Goal: Task Accomplishment & Management: Manage account settings

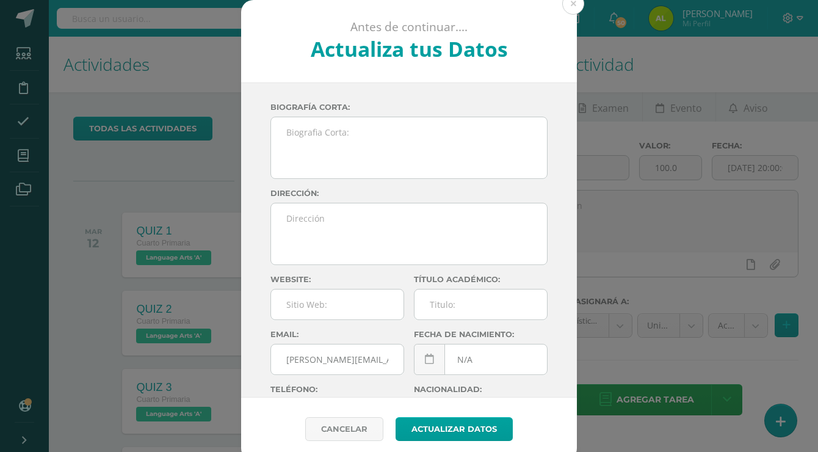
click at [676, 71] on div "Antes de continuar.... Actualiza tus Datos [PERSON_NAME] CnaHawWkMZee39aX5h73aQ…" at bounding box center [409, 230] width 808 height 460
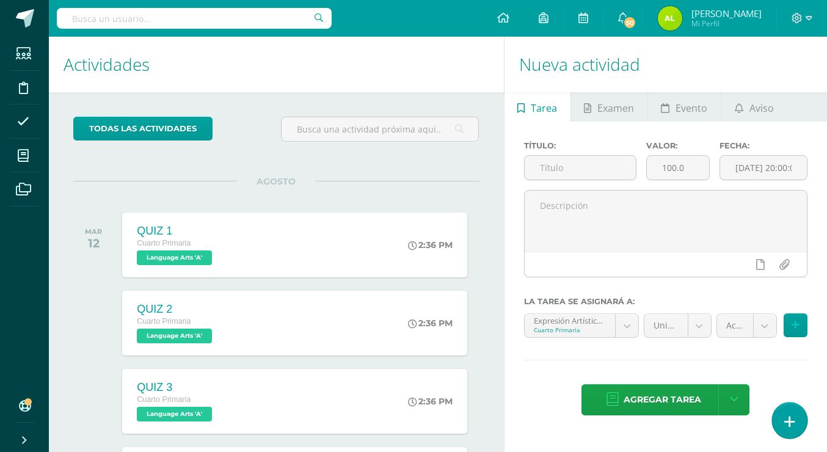
click at [783, 413] on link at bounding box center [789, 419] width 35 height 35
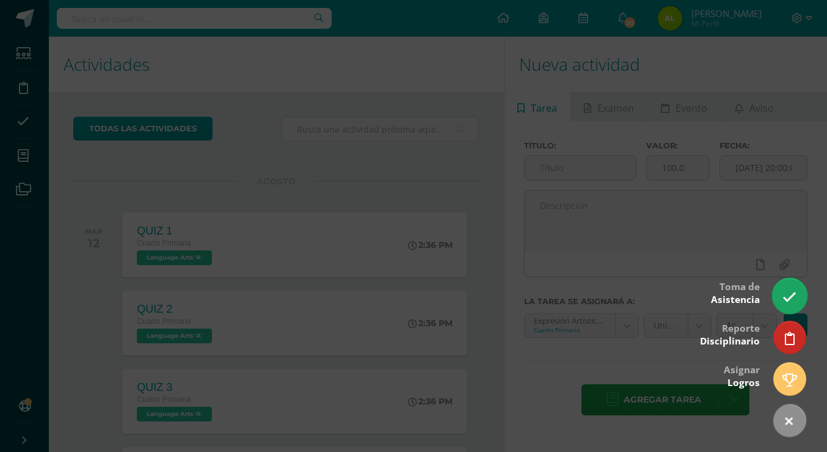
click at [783, 291] on icon at bounding box center [789, 297] width 14 height 14
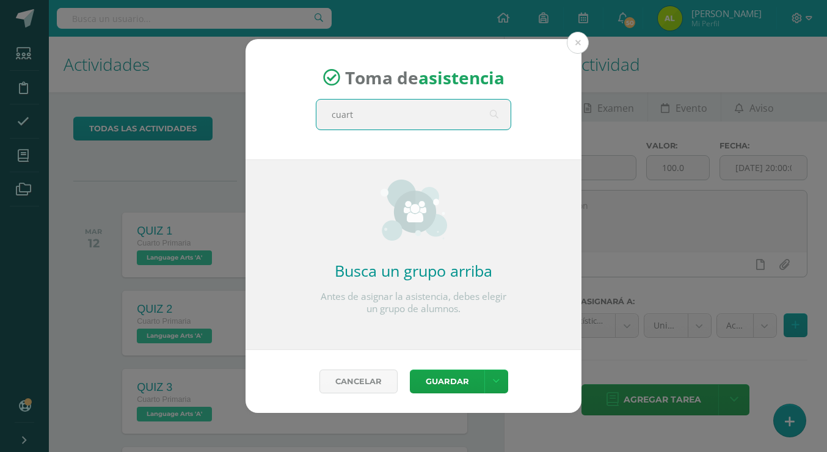
type input "cuarto"
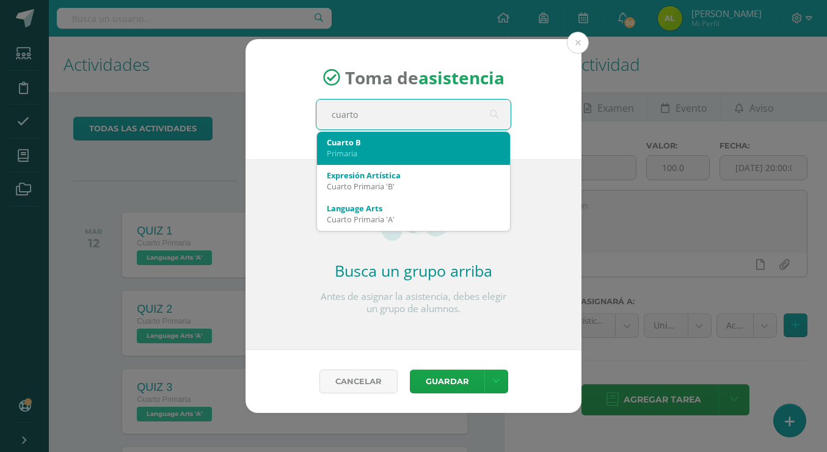
click at [415, 155] on div "Primaria" at bounding box center [413, 153] width 173 height 11
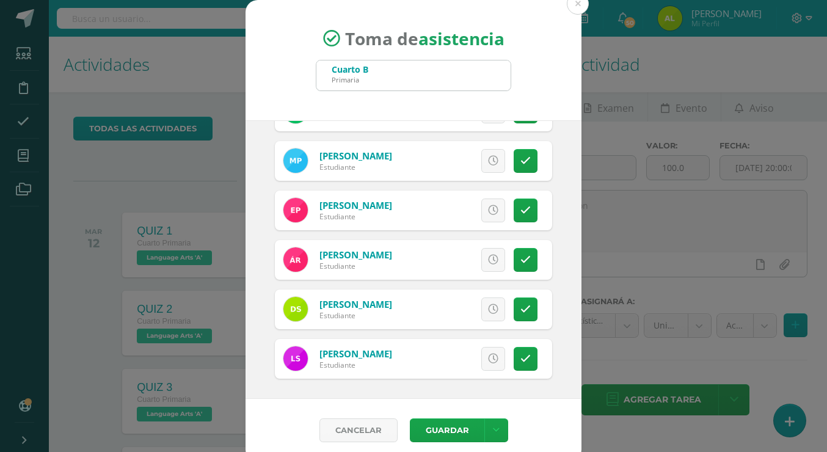
scroll to position [628, 0]
click at [447, 422] on button "Guardar" at bounding box center [447, 430] width 74 height 24
